Goal: Check status: Check status

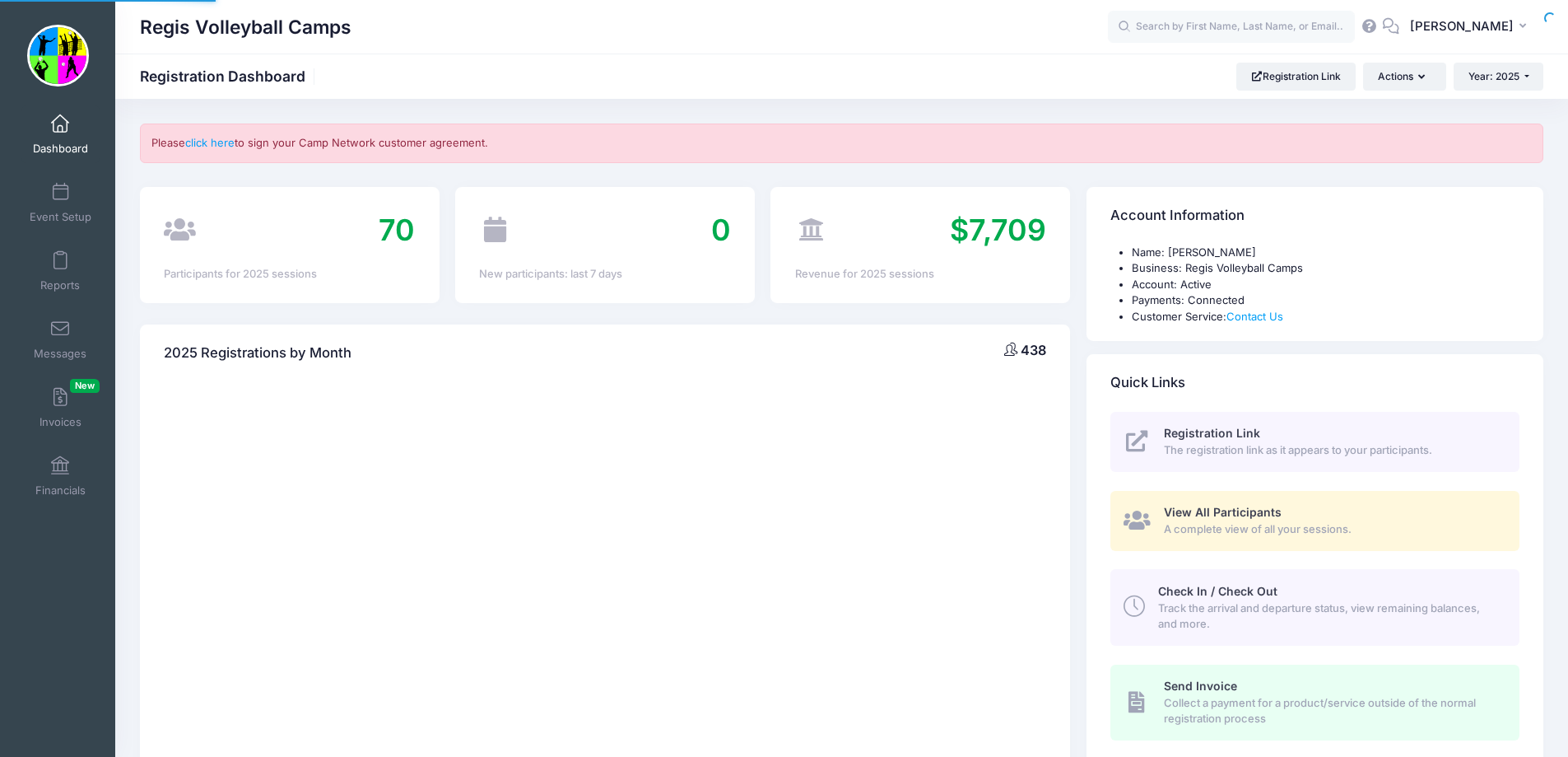
select select
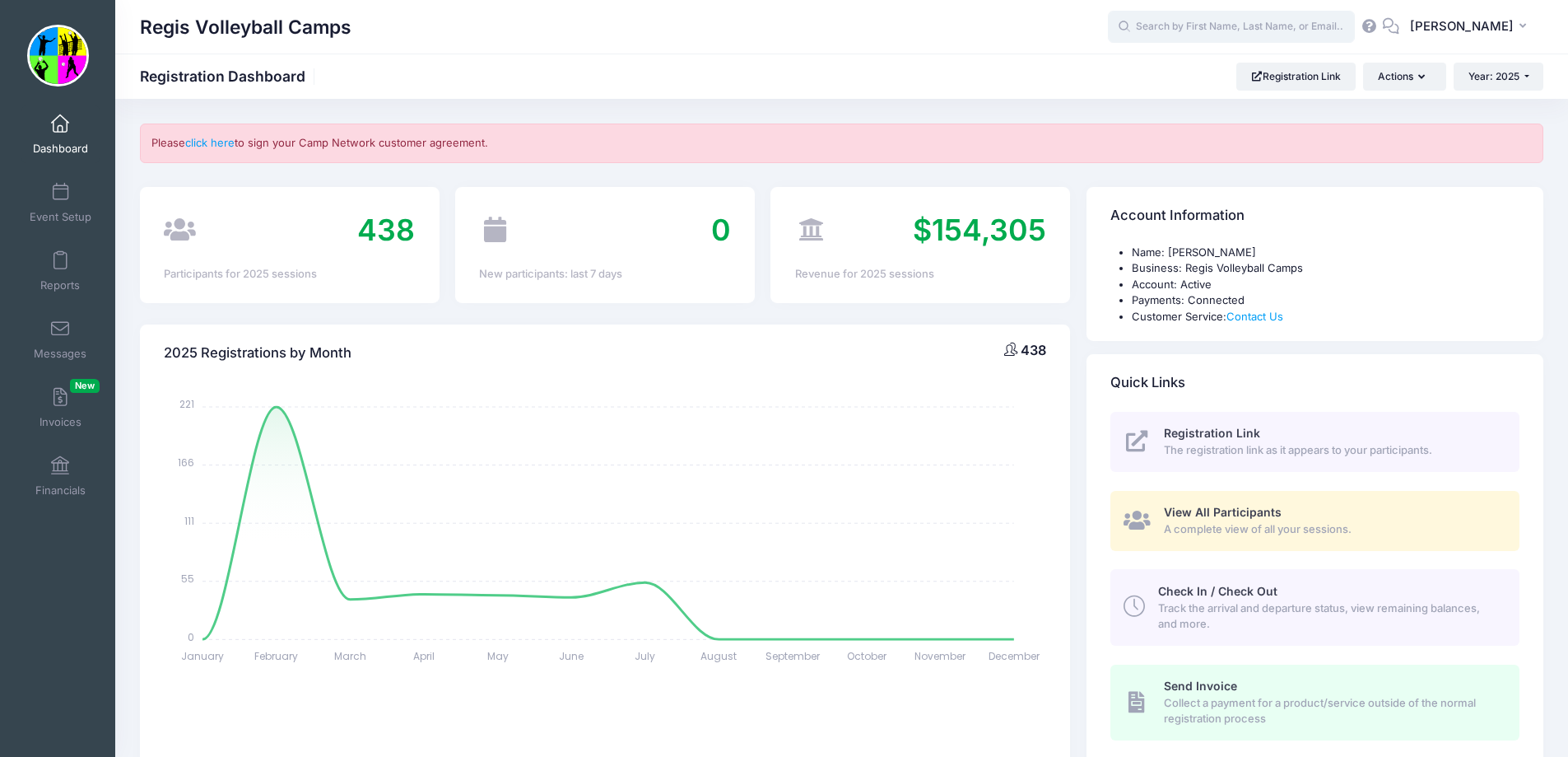
click at [1209, 34] on input "text" at bounding box center [1231, 27] width 247 height 33
click at [1210, 27] on input "[PERSON_NAME]" at bounding box center [1231, 27] width 247 height 33
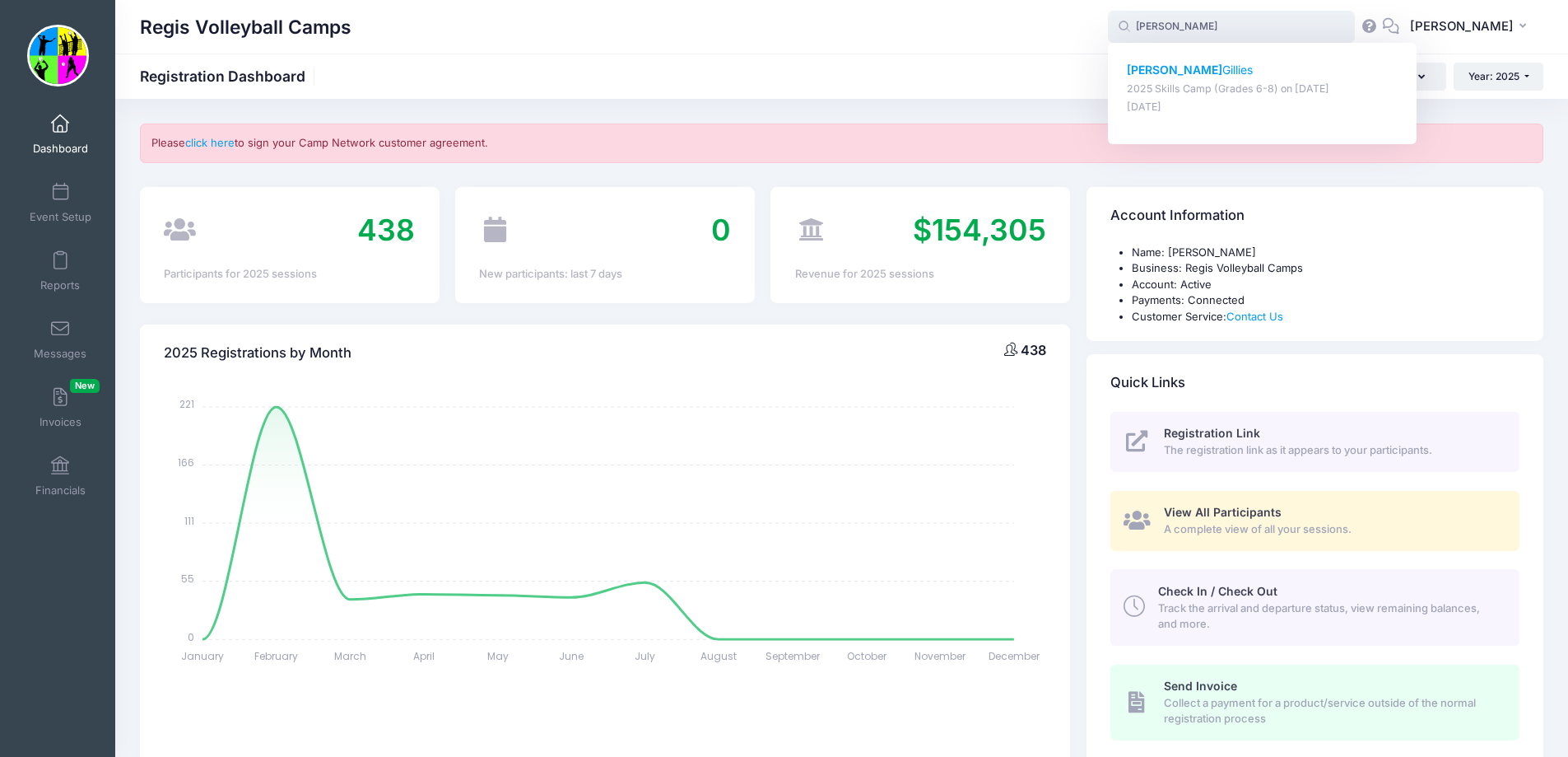
click at [1207, 63] on strong "[PERSON_NAME]" at bounding box center [1174, 70] width 95 height 14
type input "Maribeth Gillies (2025 Skills Camp (Grades 6-8), Jun-09, 2025)"
